Goal: Task Accomplishment & Management: Manage account settings

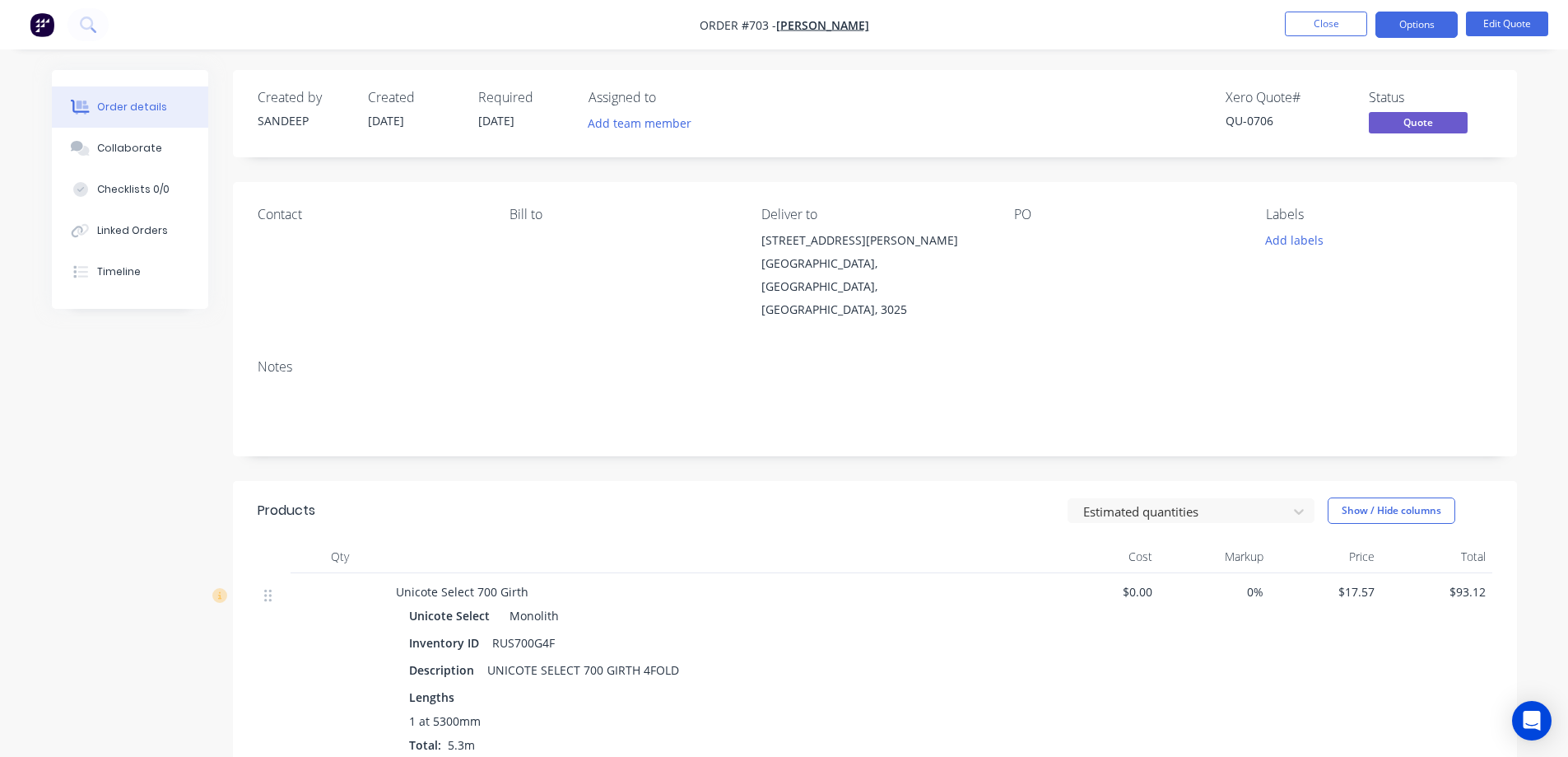
scroll to position [279, 0]
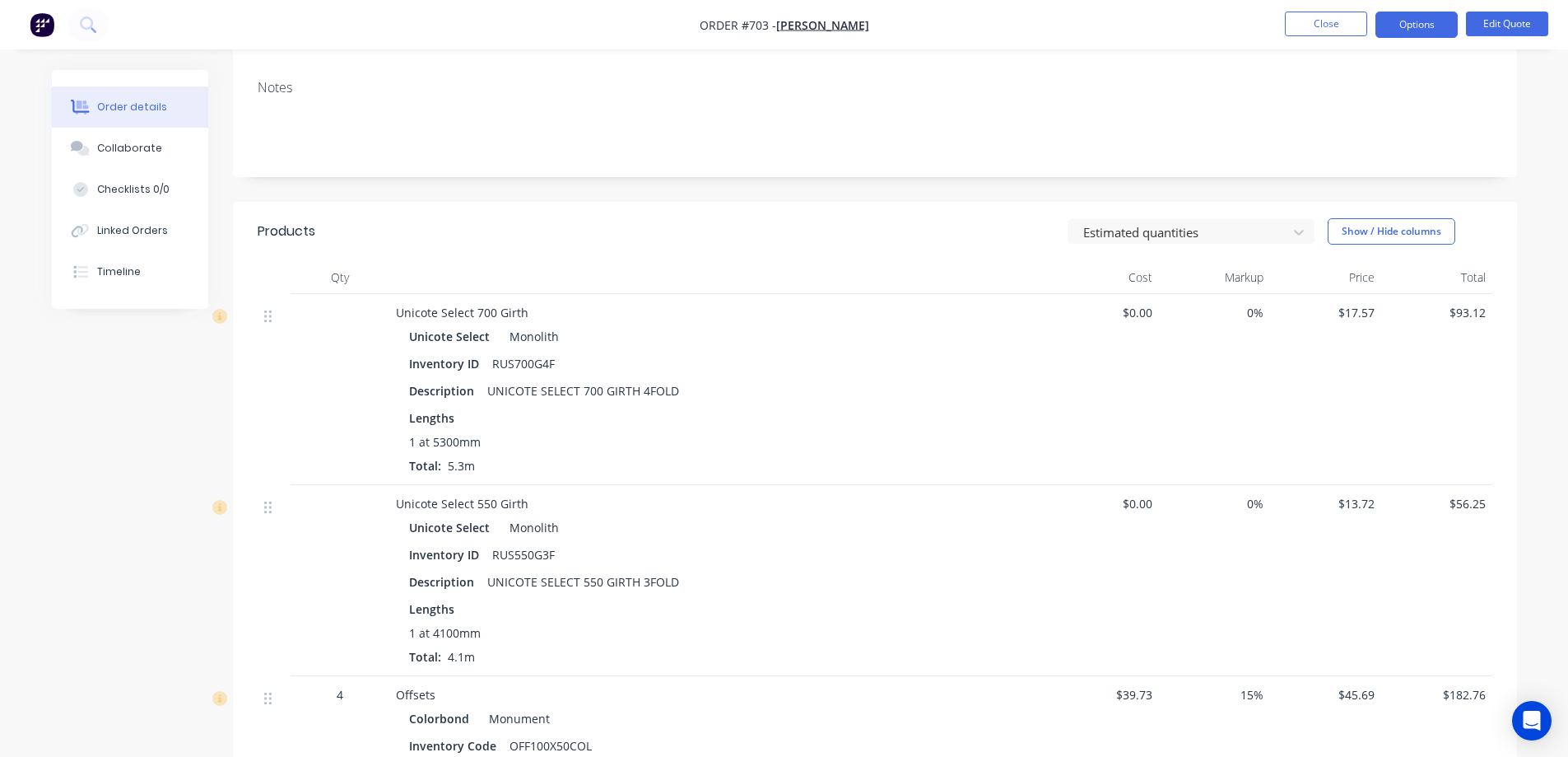
click at [40, 31] on img "button" at bounding box center [42, 24] width 25 height 25
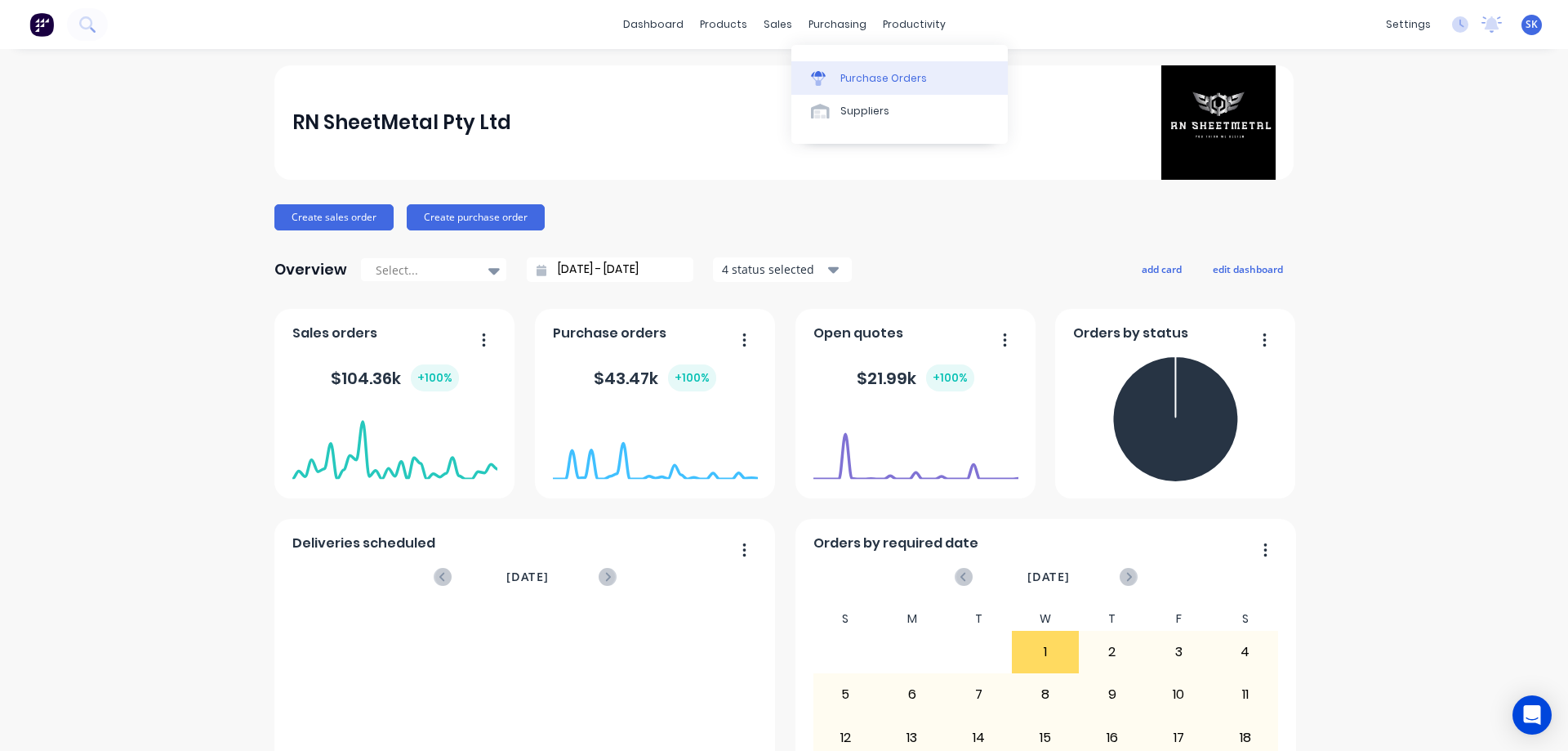
click at [855, 85] on div "Purchase Orders" at bounding box center [883, 78] width 87 height 14
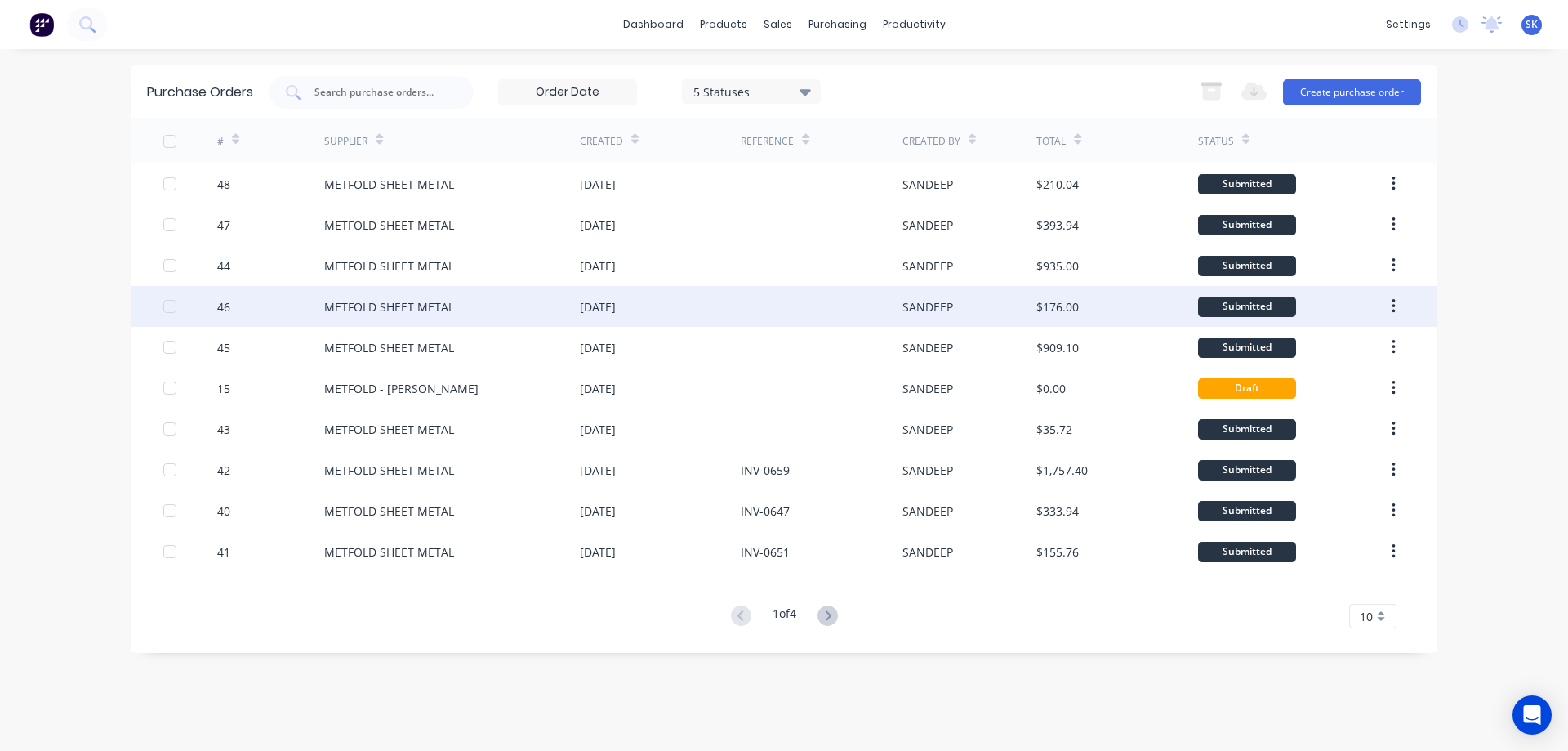
click at [551, 317] on div "METFOLD SHEET METAL" at bounding box center [452, 306] width 256 height 41
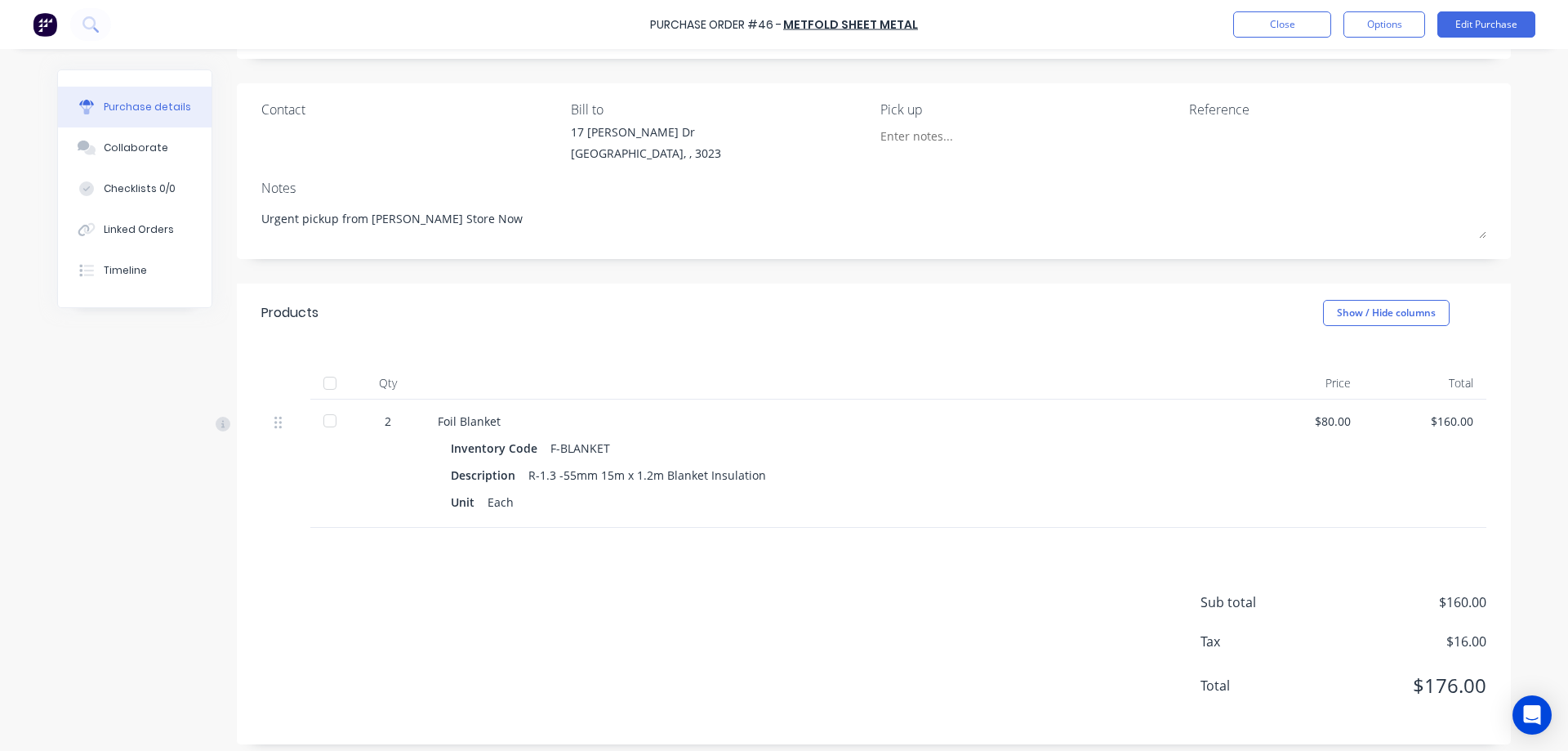
scroll to position [107, 0]
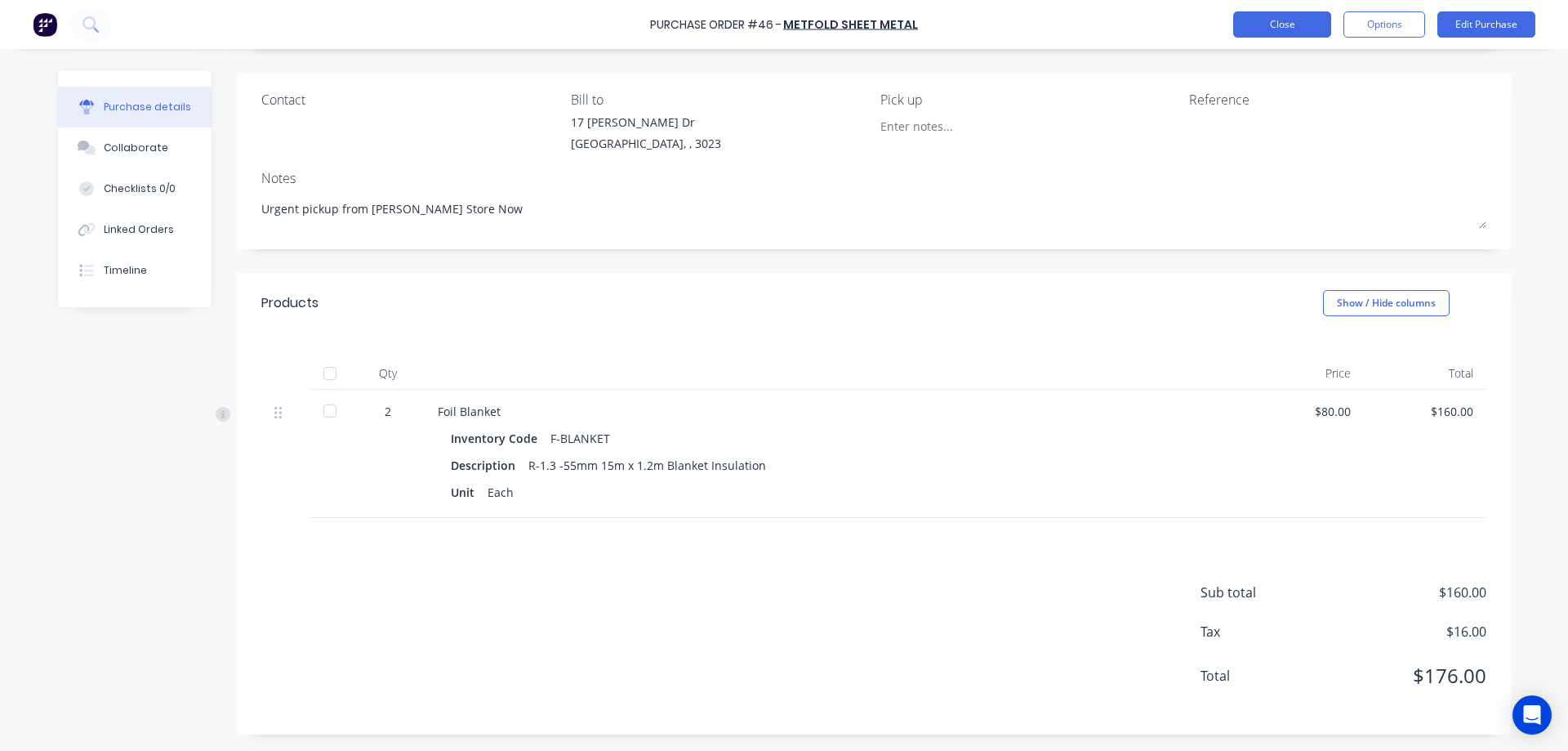
click at [1297, 32] on button "Close" at bounding box center [1281, 24] width 98 height 26
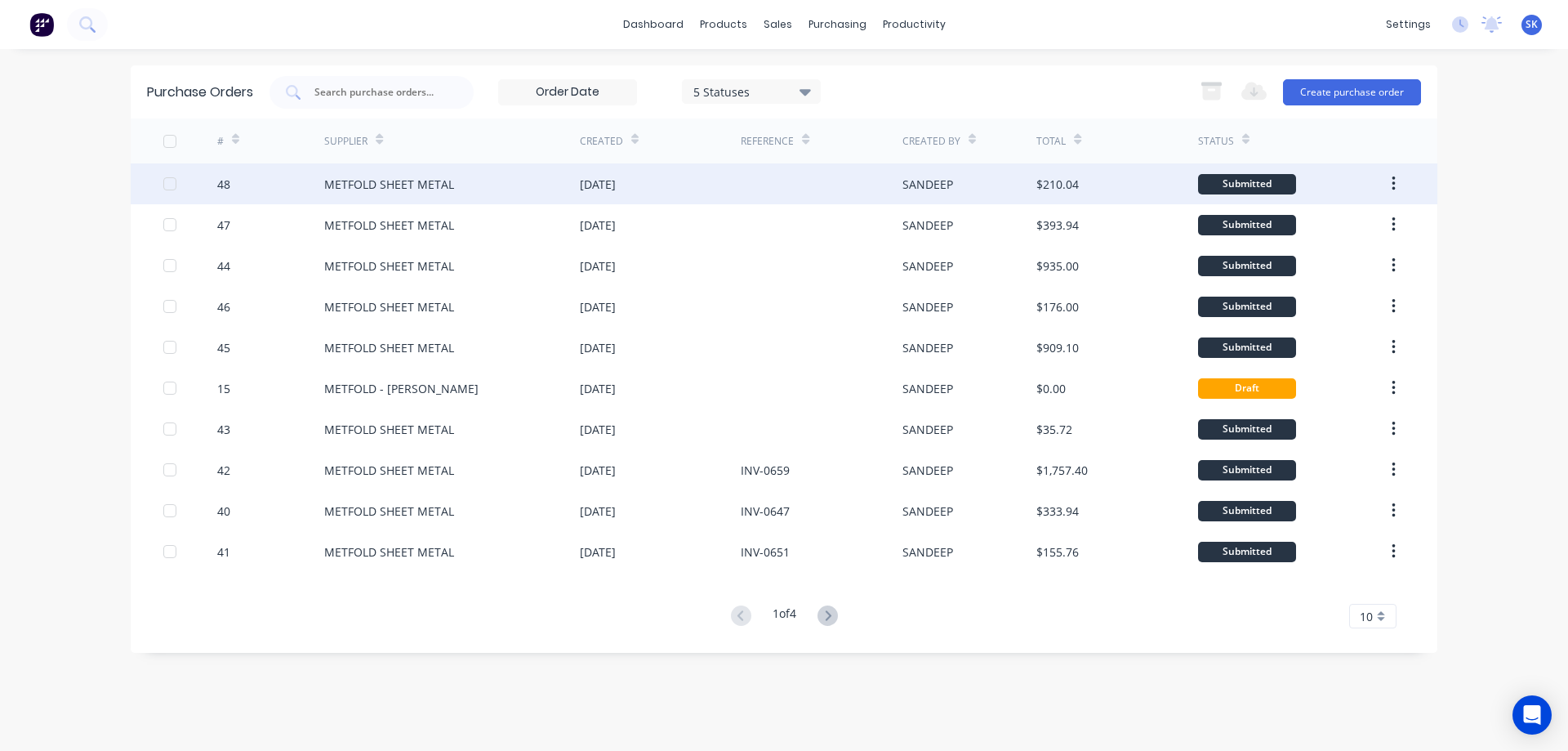
click at [736, 180] on div "[DATE]" at bounding box center [660, 184] width 161 height 41
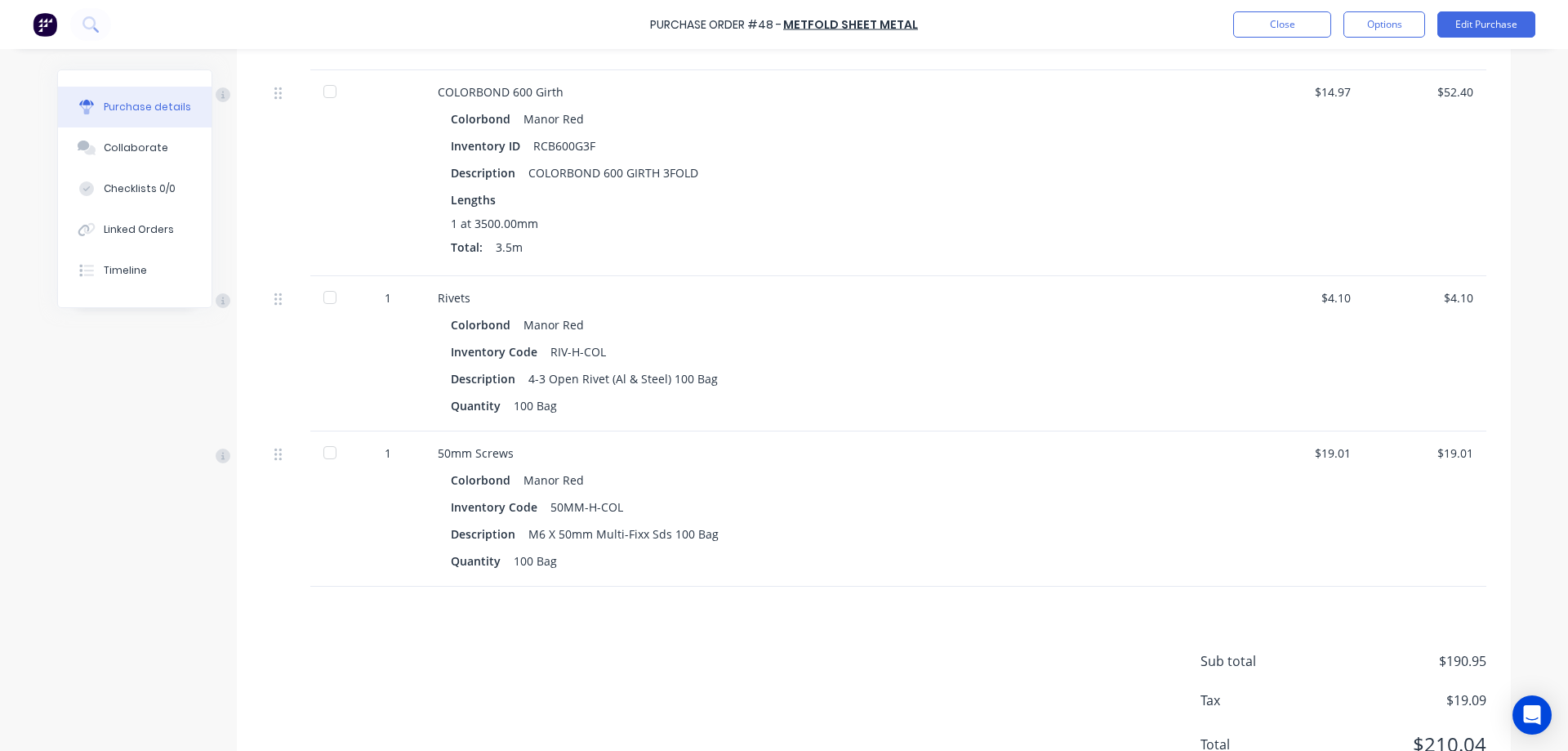
scroll to position [701, 0]
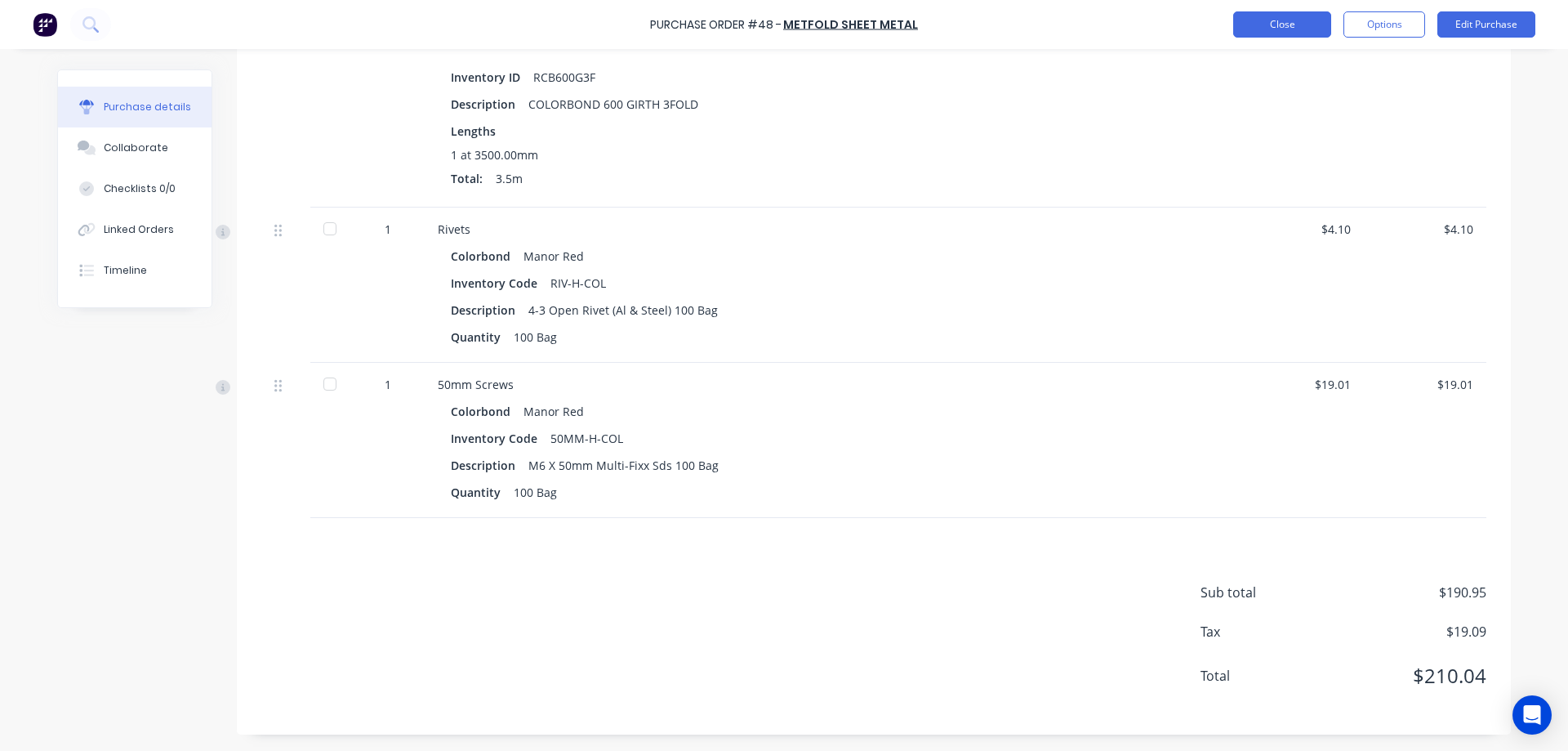
click at [1261, 14] on button "Close" at bounding box center [1281, 24] width 98 height 26
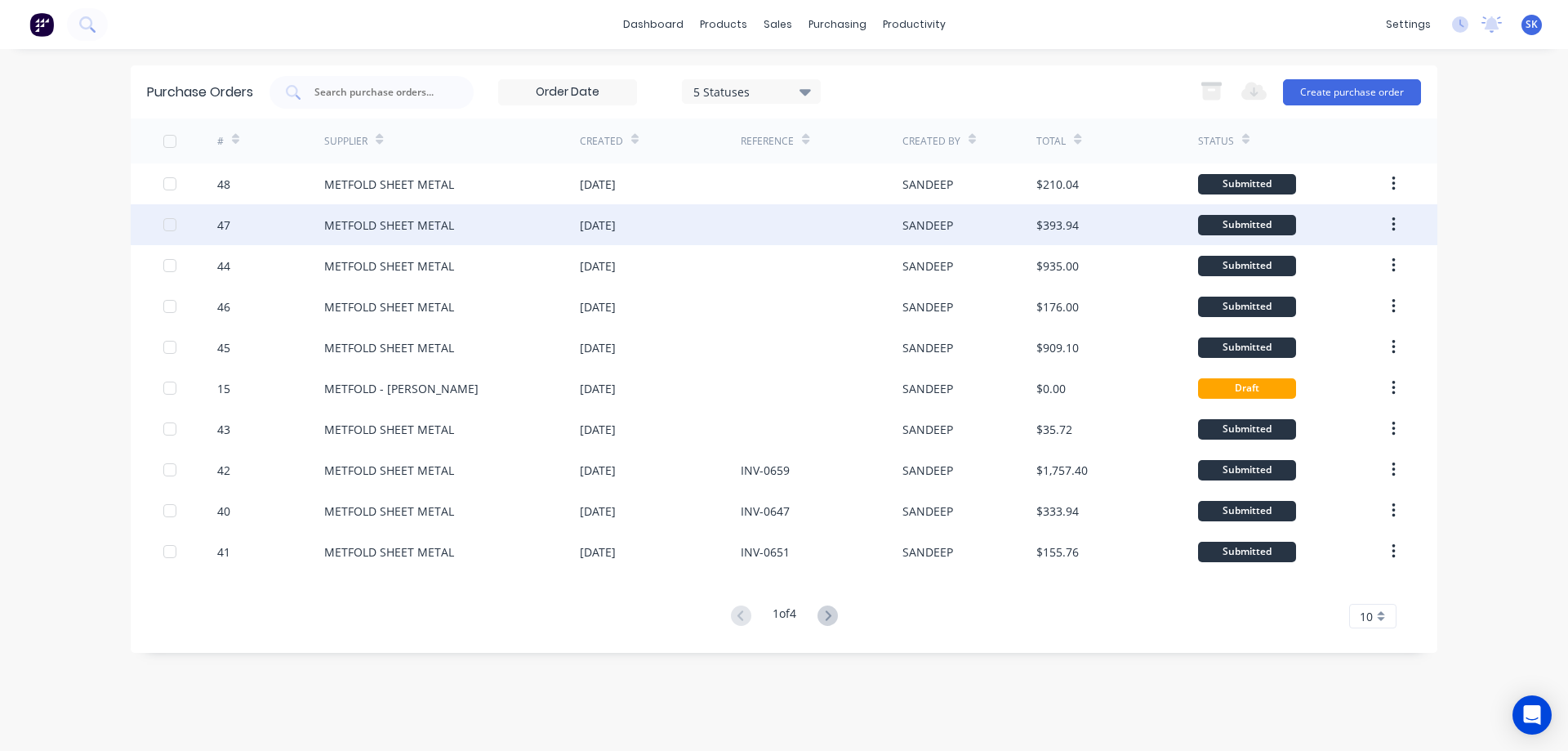
click at [521, 226] on div "METFOLD SHEET METAL" at bounding box center [452, 225] width 256 height 41
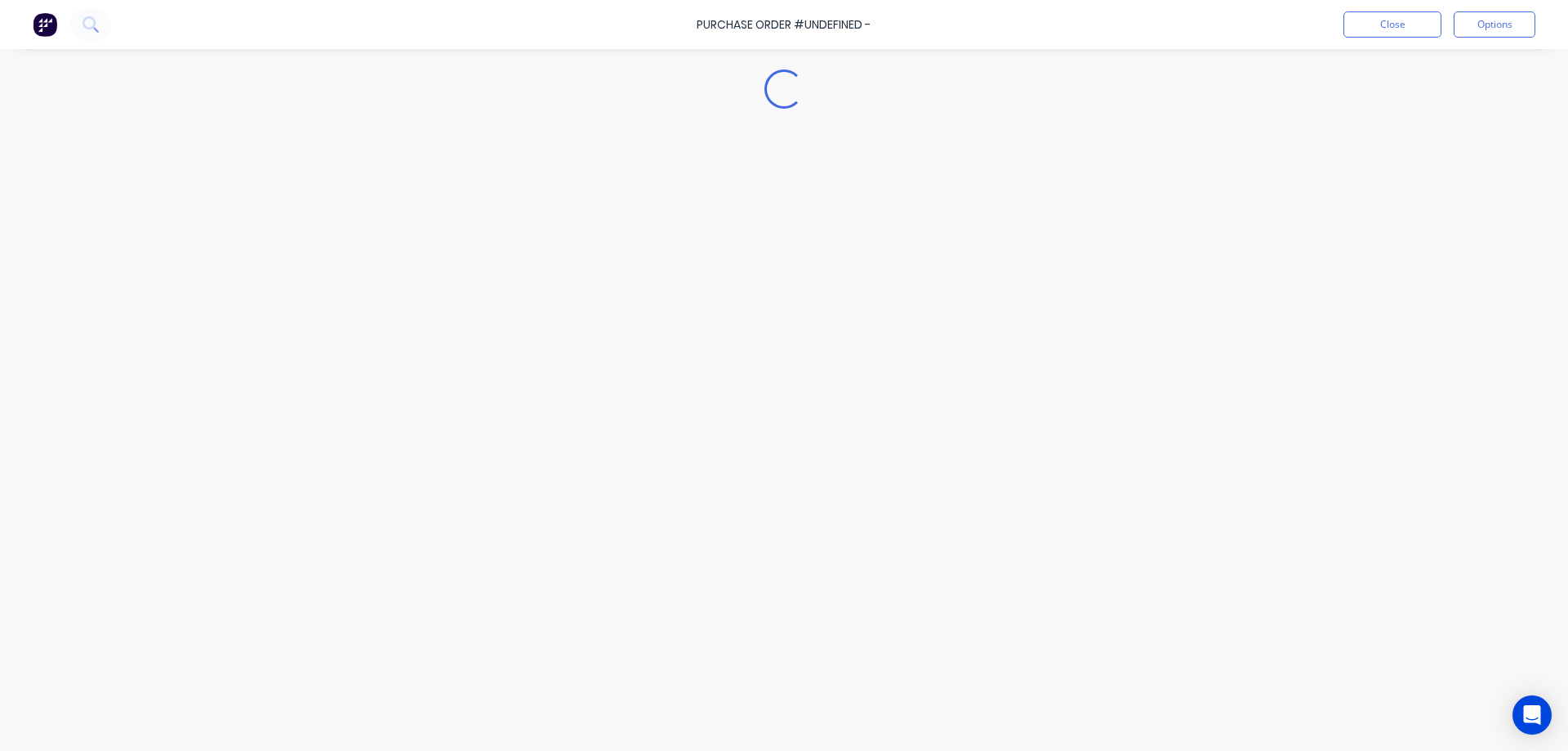
type textarea "x"
